Goal: Find specific page/section: Find specific page/section

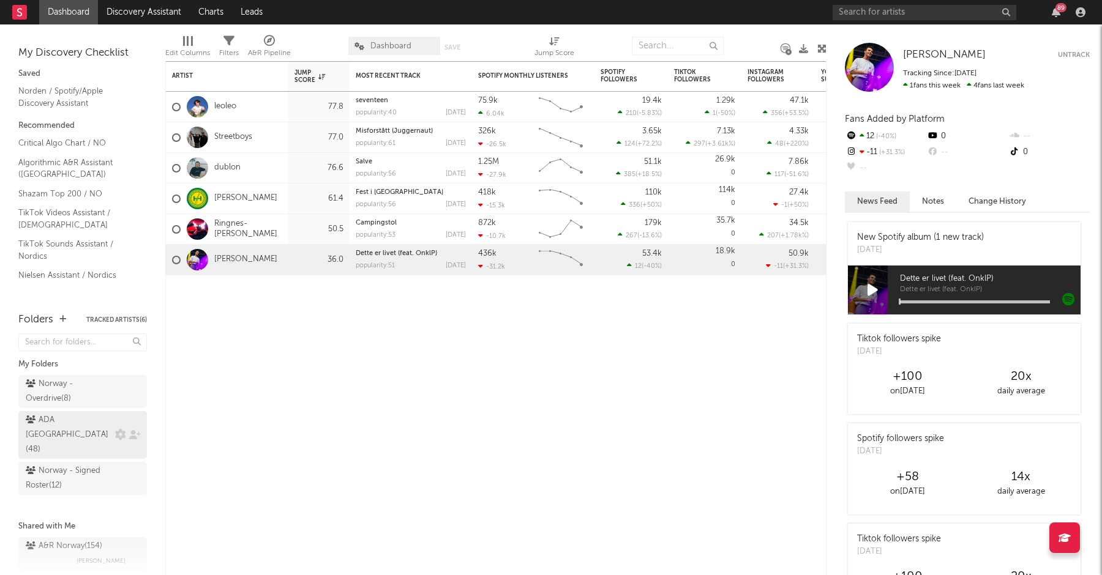
click at [85, 425] on div "ADA Norway ( 48 )" at bounding box center [69, 435] width 86 height 44
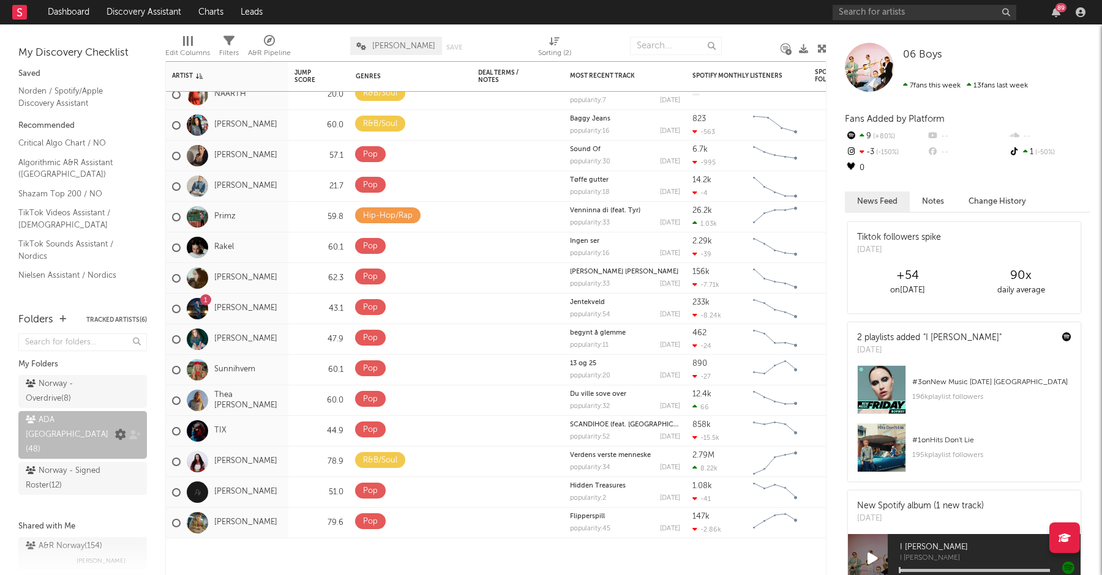
click at [122, 430] on icon at bounding box center [120, 435] width 11 height 11
click at [119, 286] on div "Saved Norden / Spotify/Apple Discovery Assistant Recommended Critical Algo Char…" at bounding box center [82, 176] width 129 height 225
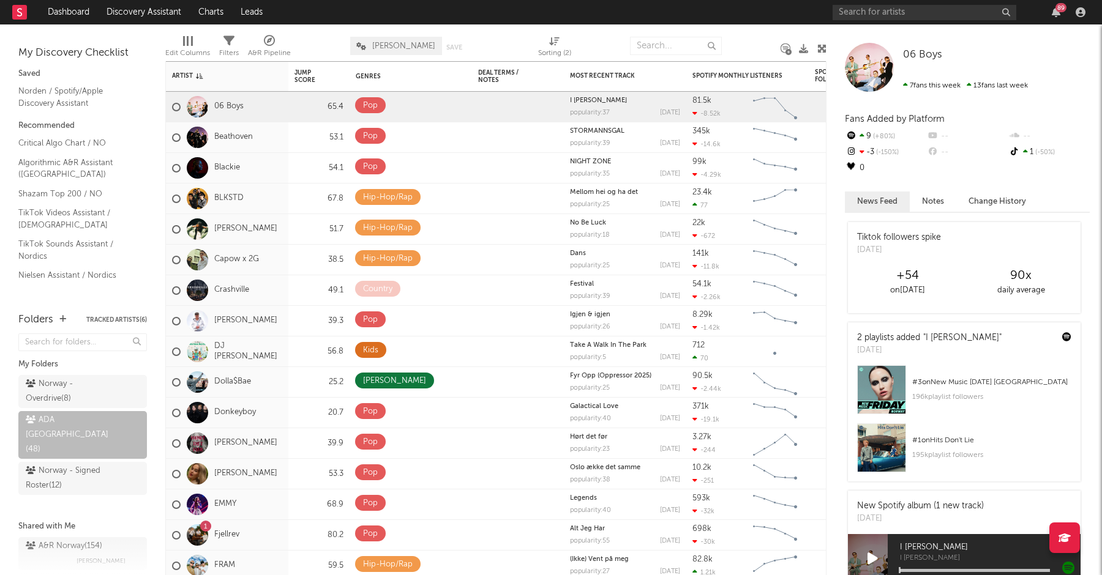
click at [184, 43] on div at bounding box center [184, 41] width 2 height 10
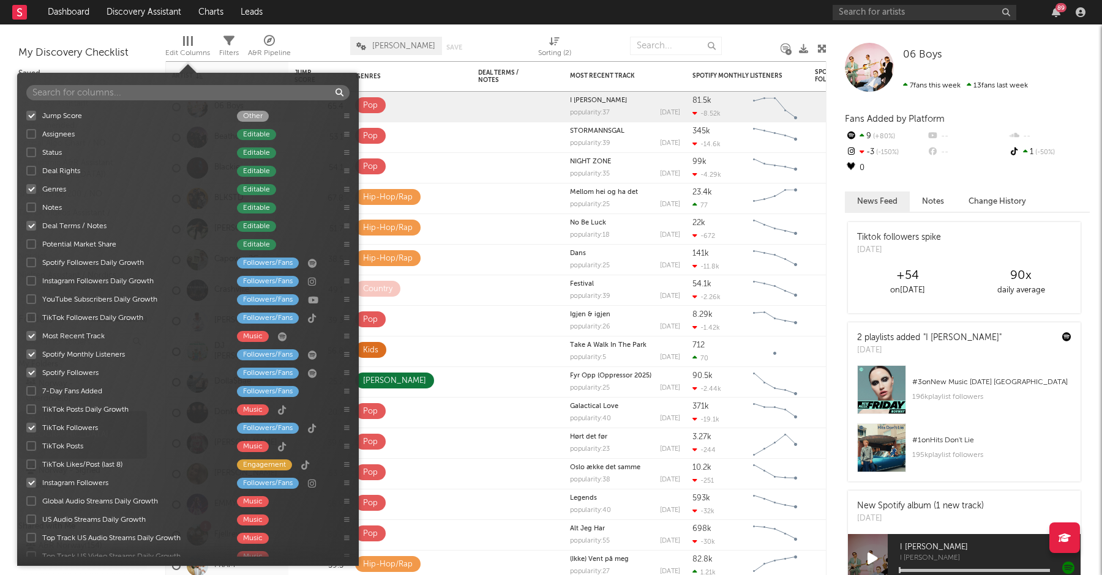
click at [32, 226] on div at bounding box center [31, 226] width 10 height 10
click at [26, 226] on input "Deal Terms / Notes Editable" at bounding box center [26, 226] width 0 height 12
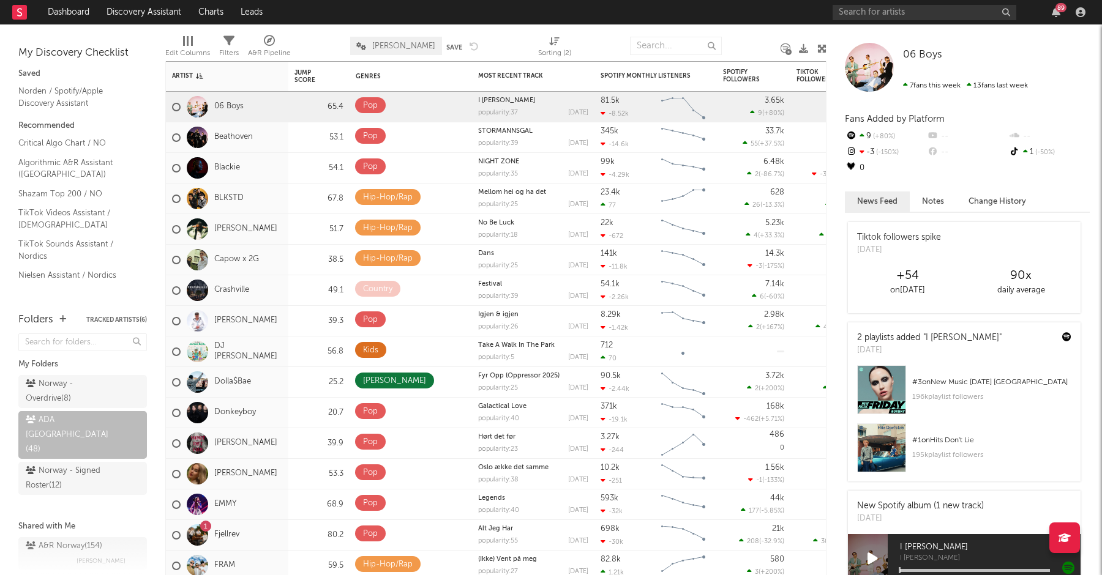
click at [488, 32] on div at bounding box center [508, 46] width 41 height 31
click at [457, 44] on button "Save" at bounding box center [454, 47] width 16 height 7
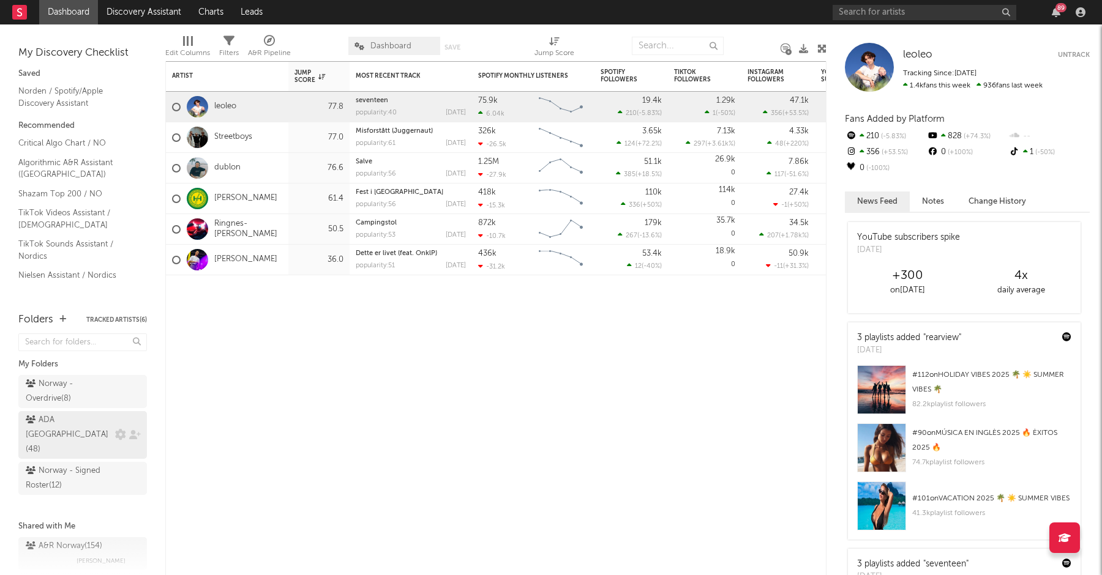
click at [73, 416] on div "ADA Norway ( 48 )" at bounding box center [69, 435] width 86 height 44
